Goal: Find specific page/section: Find specific page/section

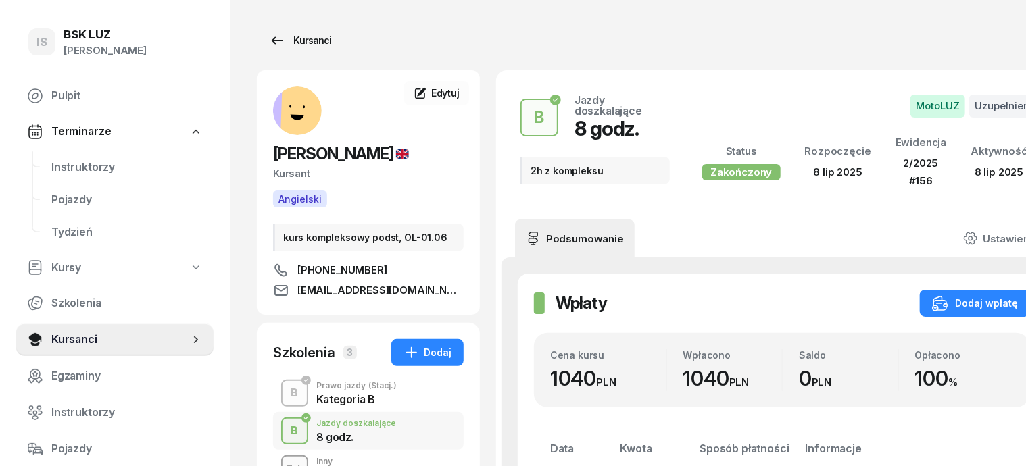
click at [286, 39] on div "Kursanci" at bounding box center [300, 40] width 62 height 16
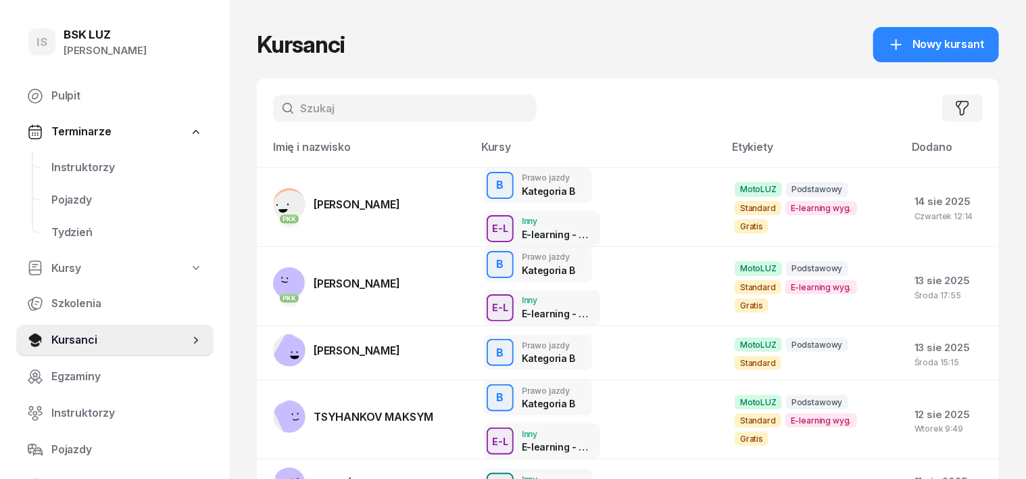
click at [277, 110] on input "text" at bounding box center [405, 108] width 264 height 27
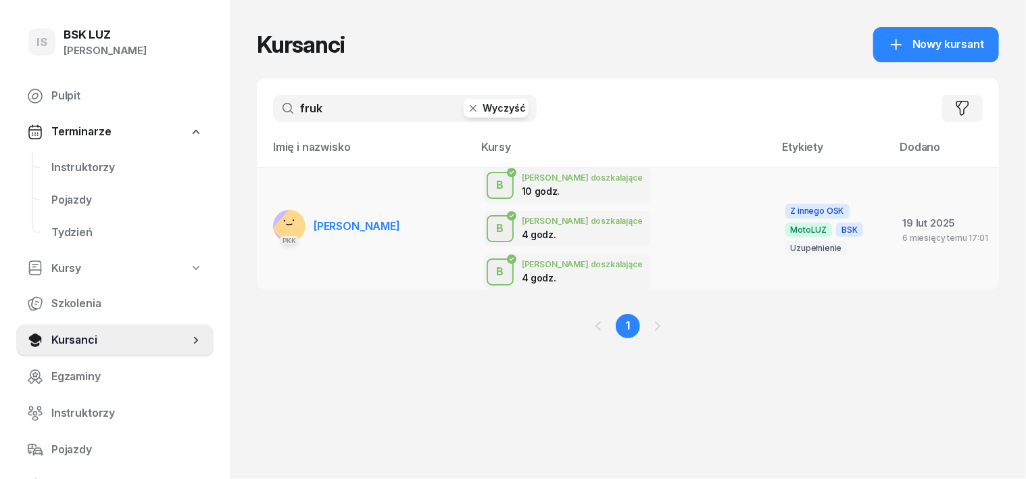
type input "fruk"
click at [272, 205] on rect at bounding box center [295, 228] width 46 height 46
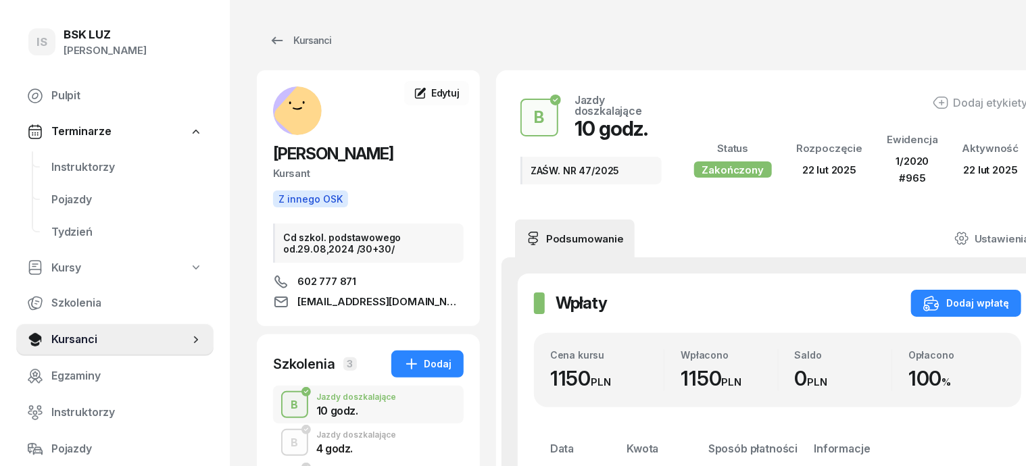
scroll to position [84, 0]
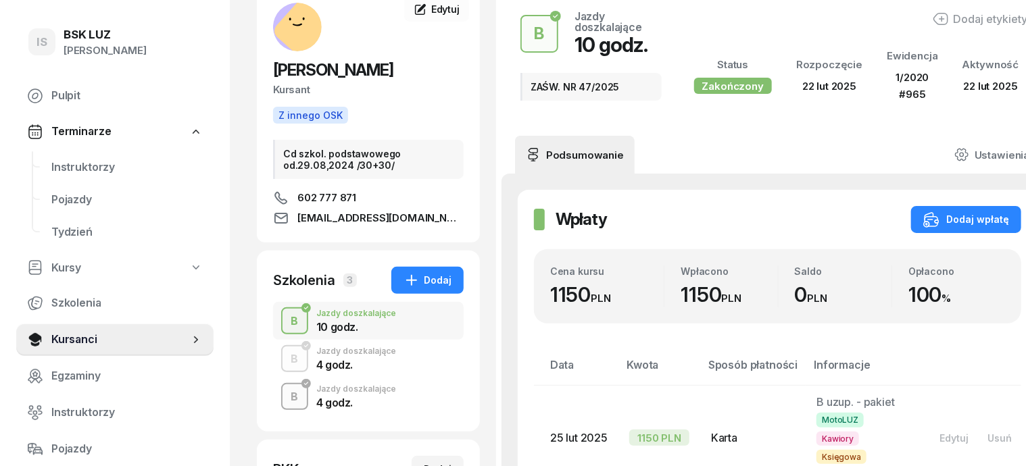
click at [286, 396] on div "B" at bounding box center [295, 397] width 18 height 23
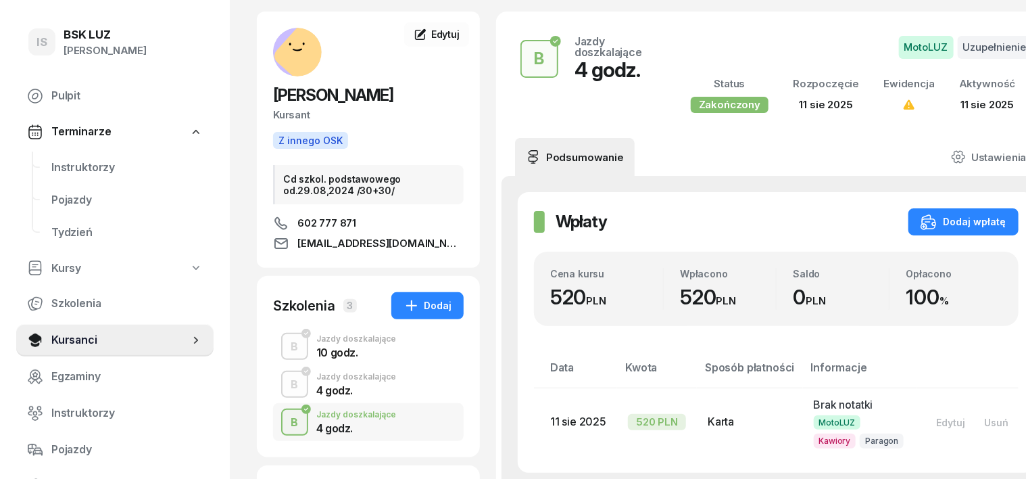
scroll to position [169, 0]
